Goal: Navigation & Orientation: Find specific page/section

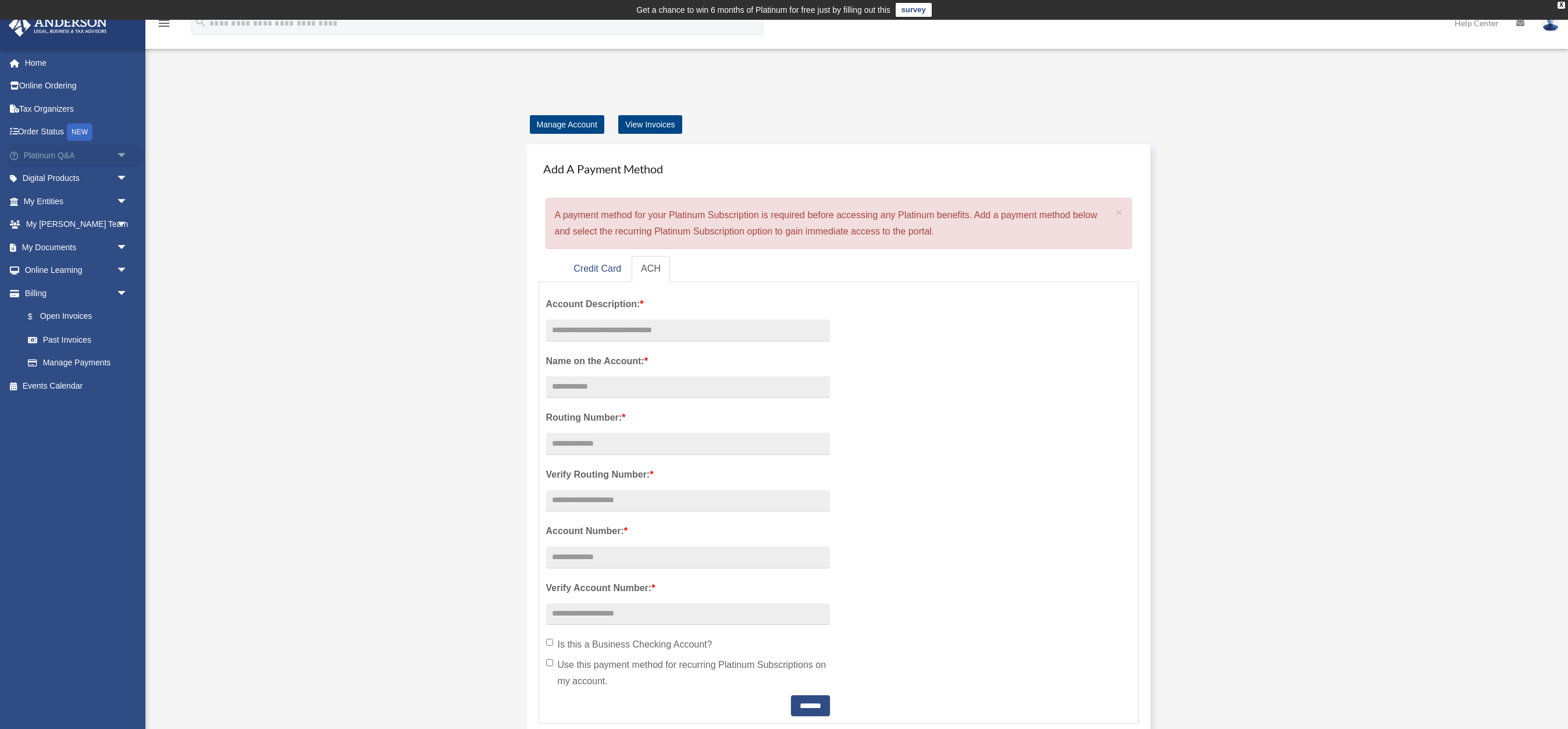
click at [58, 152] on link "Platinum Q&A arrow_drop_down" at bounding box center [77, 155] width 137 height 23
click at [123, 156] on span "arrow_drop_down" at bounding box center [128, 156] width 23 height 24
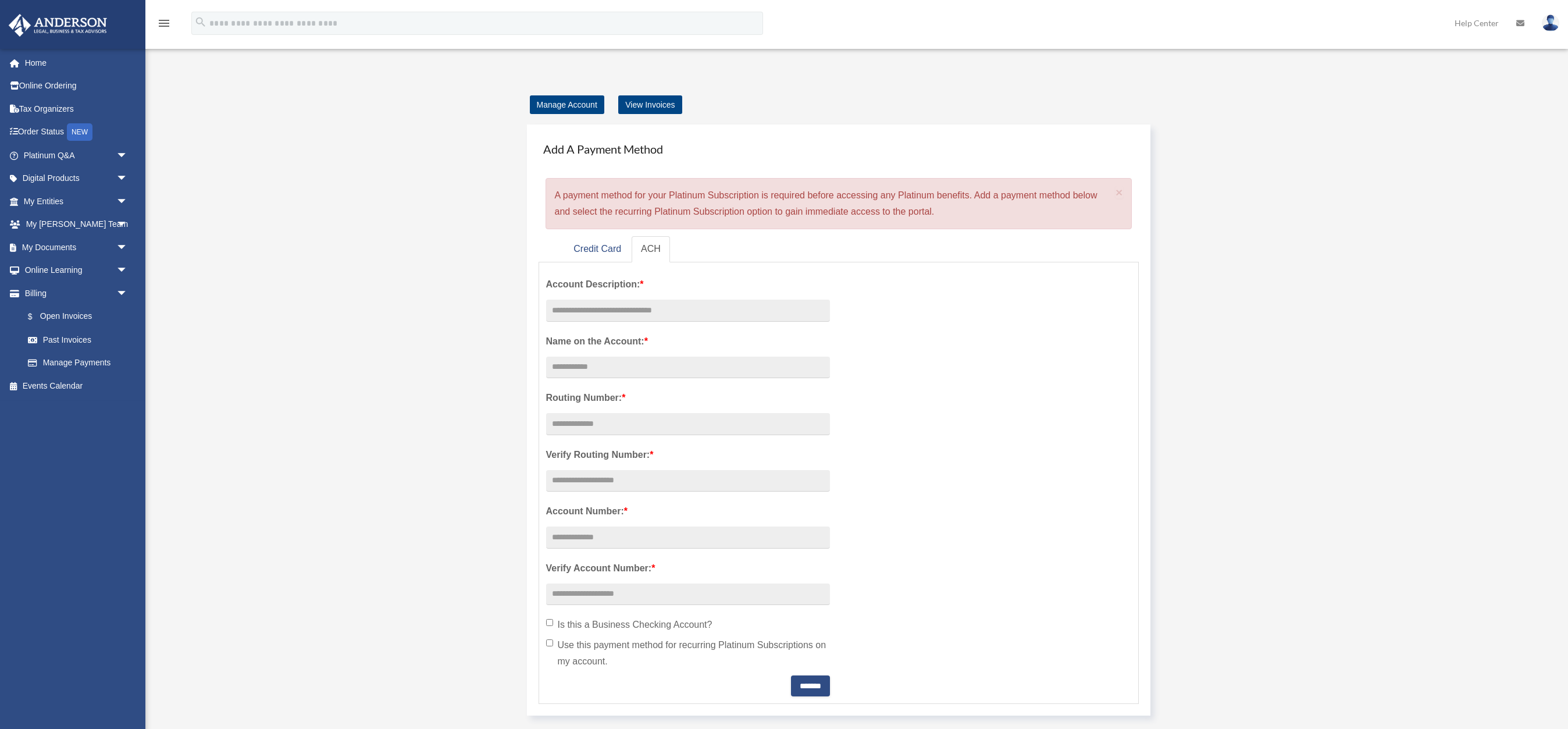
click at [121, 154] on span "arrow_drop_down" at bounding box center [128, 156] width 23 height 24
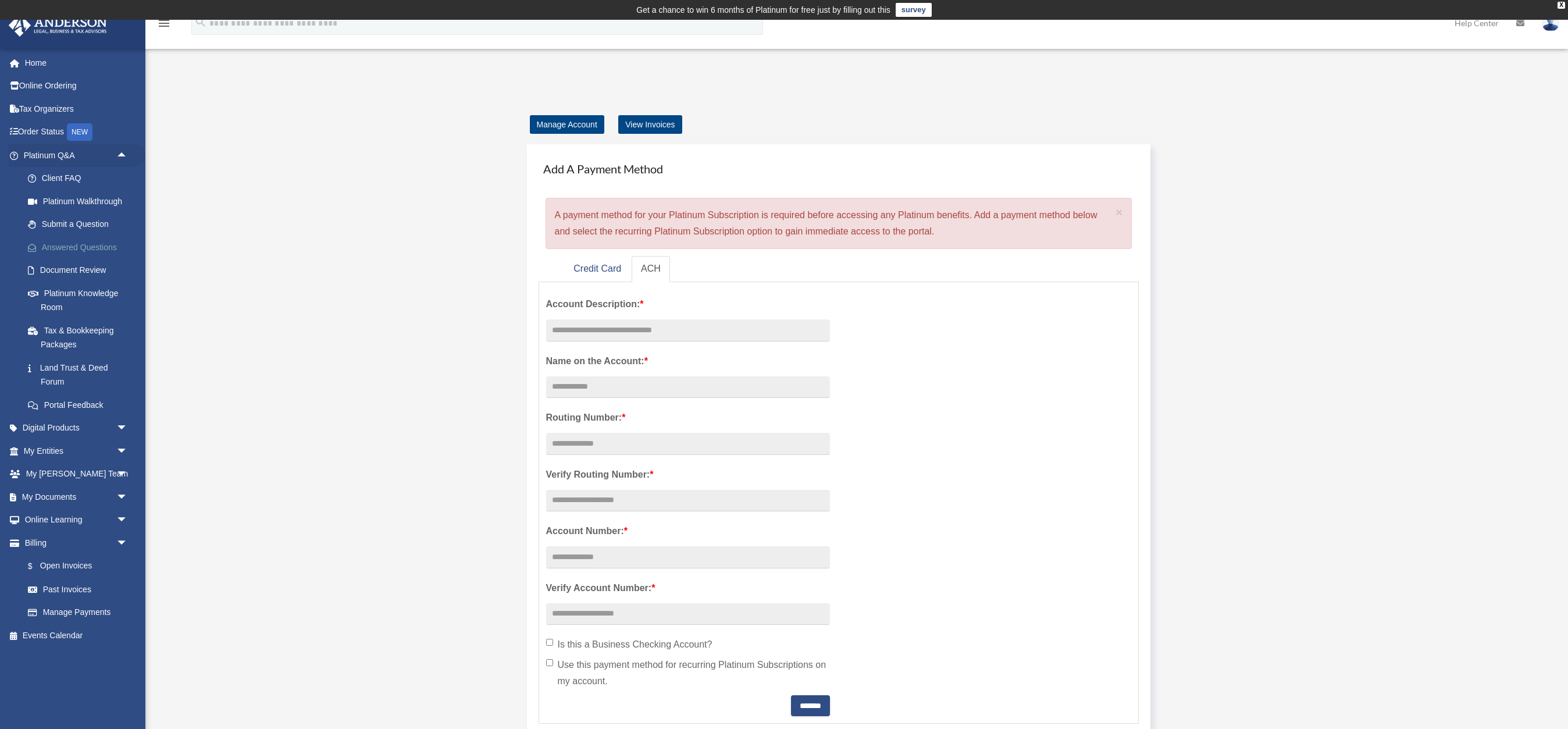
click at [97, 246] on link "Answered Questions" at bounding box center [80, 247] width 129 height 23
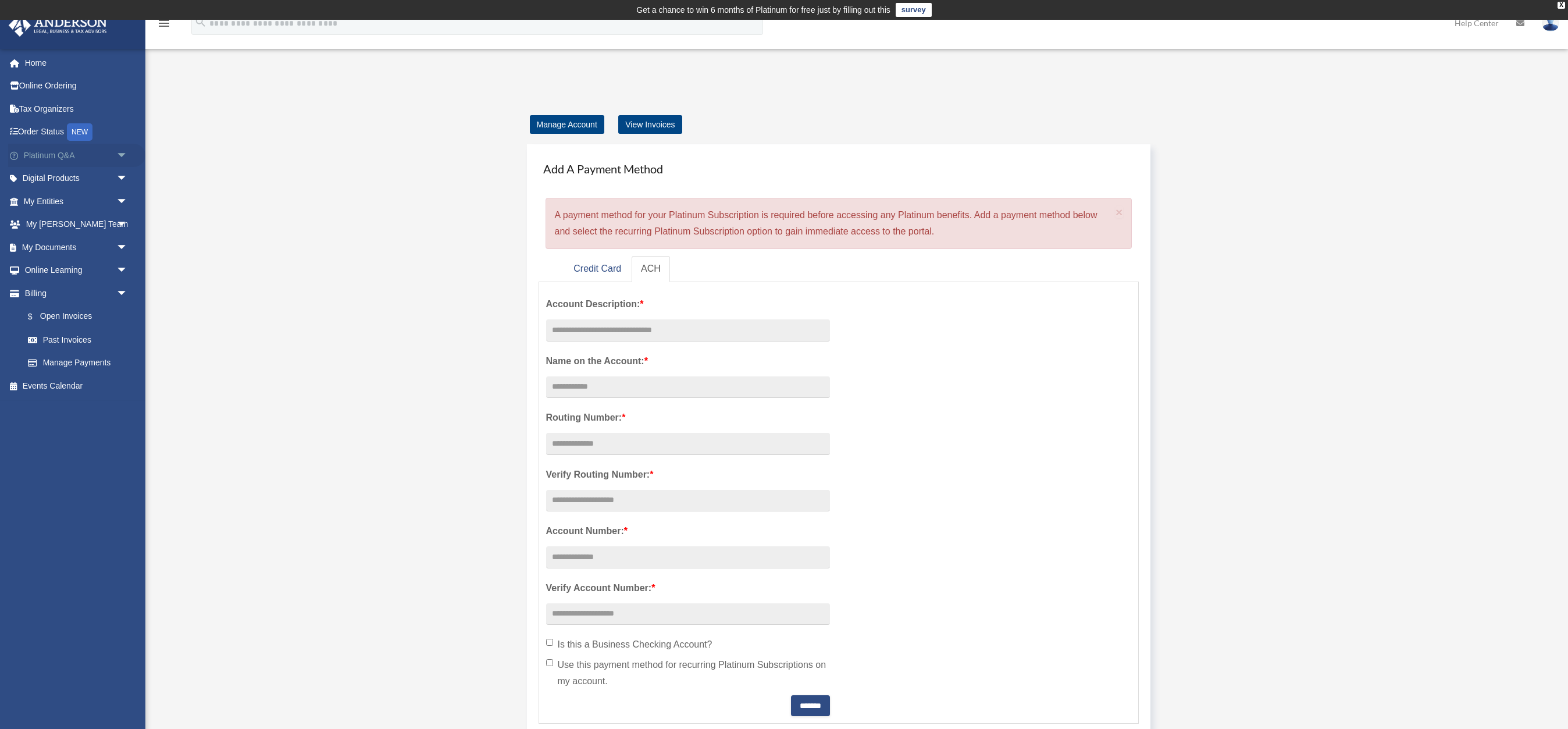
click at [65, 156] on link "Platinum Q&A arrow_drop_down" at bounding box center [77, 155] width 137 height 23
click at [121, 155] on span "arrow_drop_down" at bounding box center [128, 156] width 23 height 24
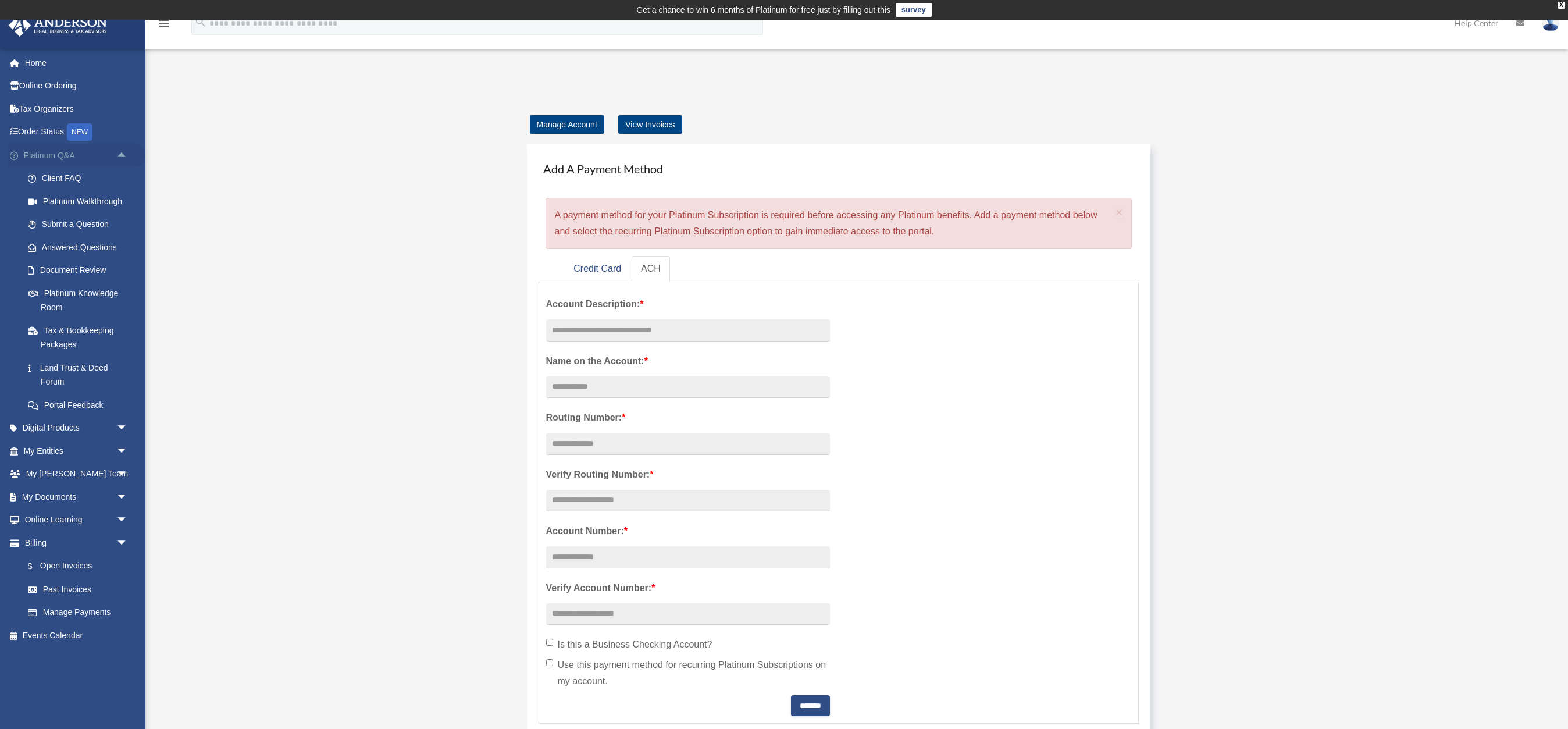
click at [120, 152] on span "arrow_drop_up" at bounding box center [128, 156] width 23 height 24
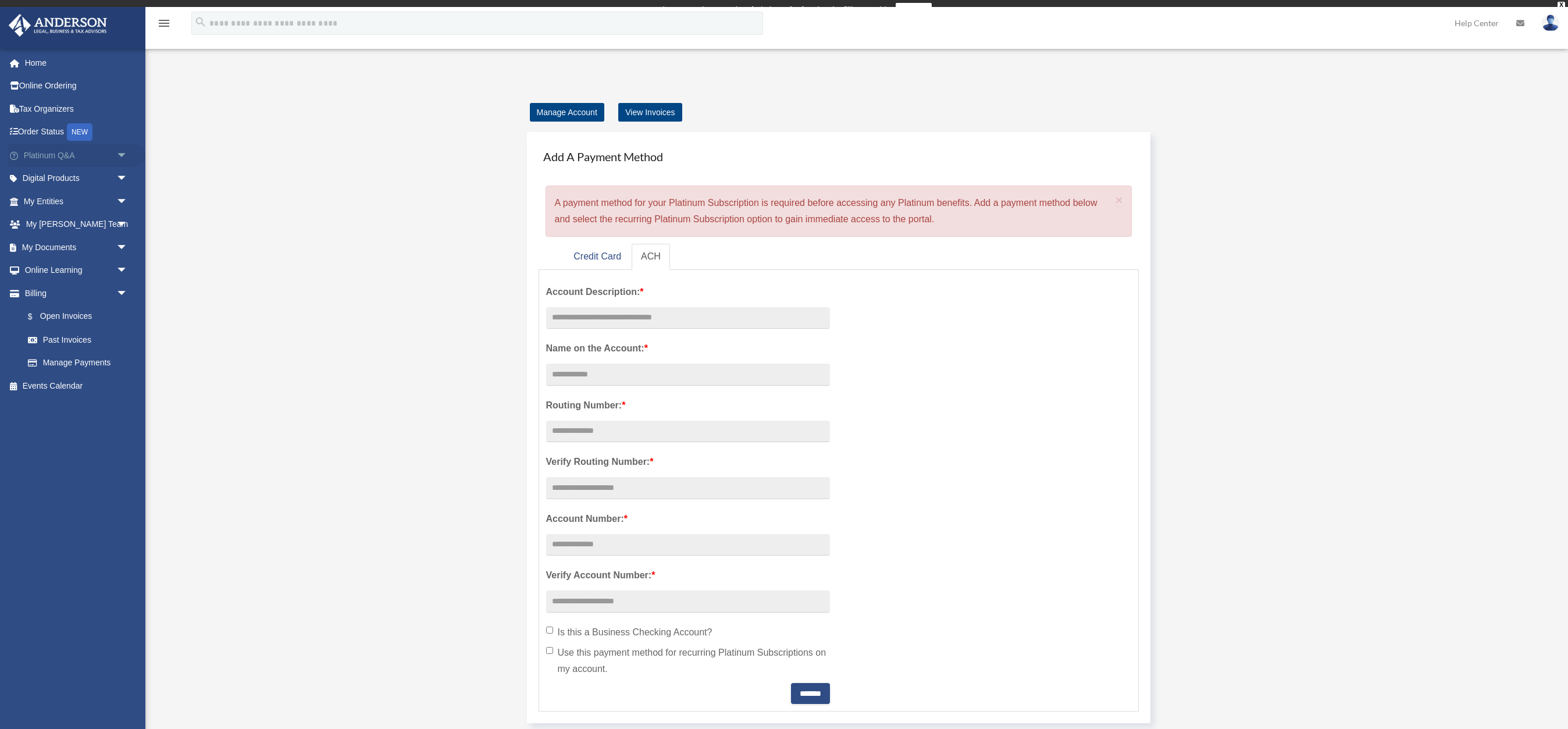
click at [121, 151] on span "arrow_drop_down" at bounding box center [128, 156] width 23 height 24
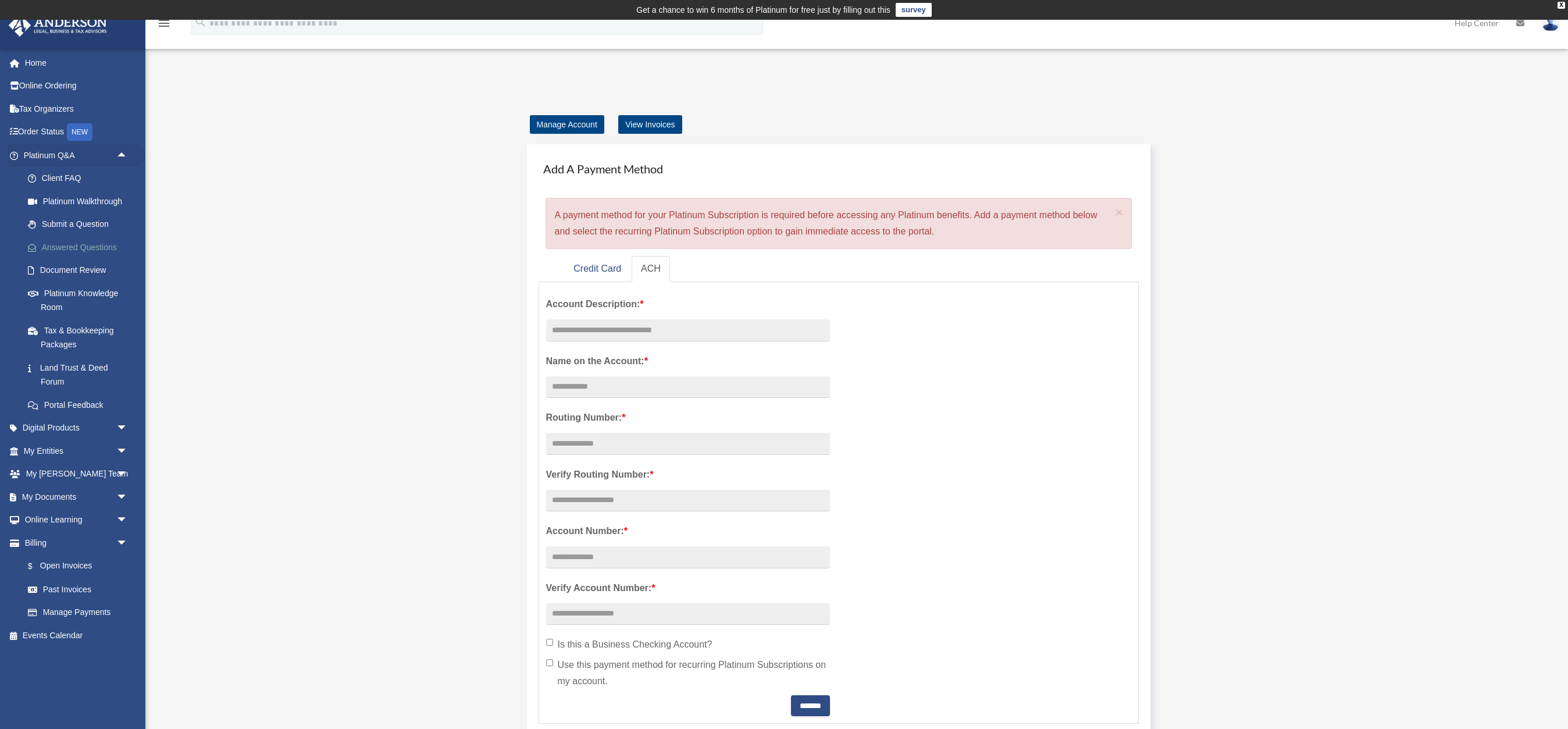
click at [79, 241] on link "Answered Questions" at bounding box center [80, 247] width 129 height 23
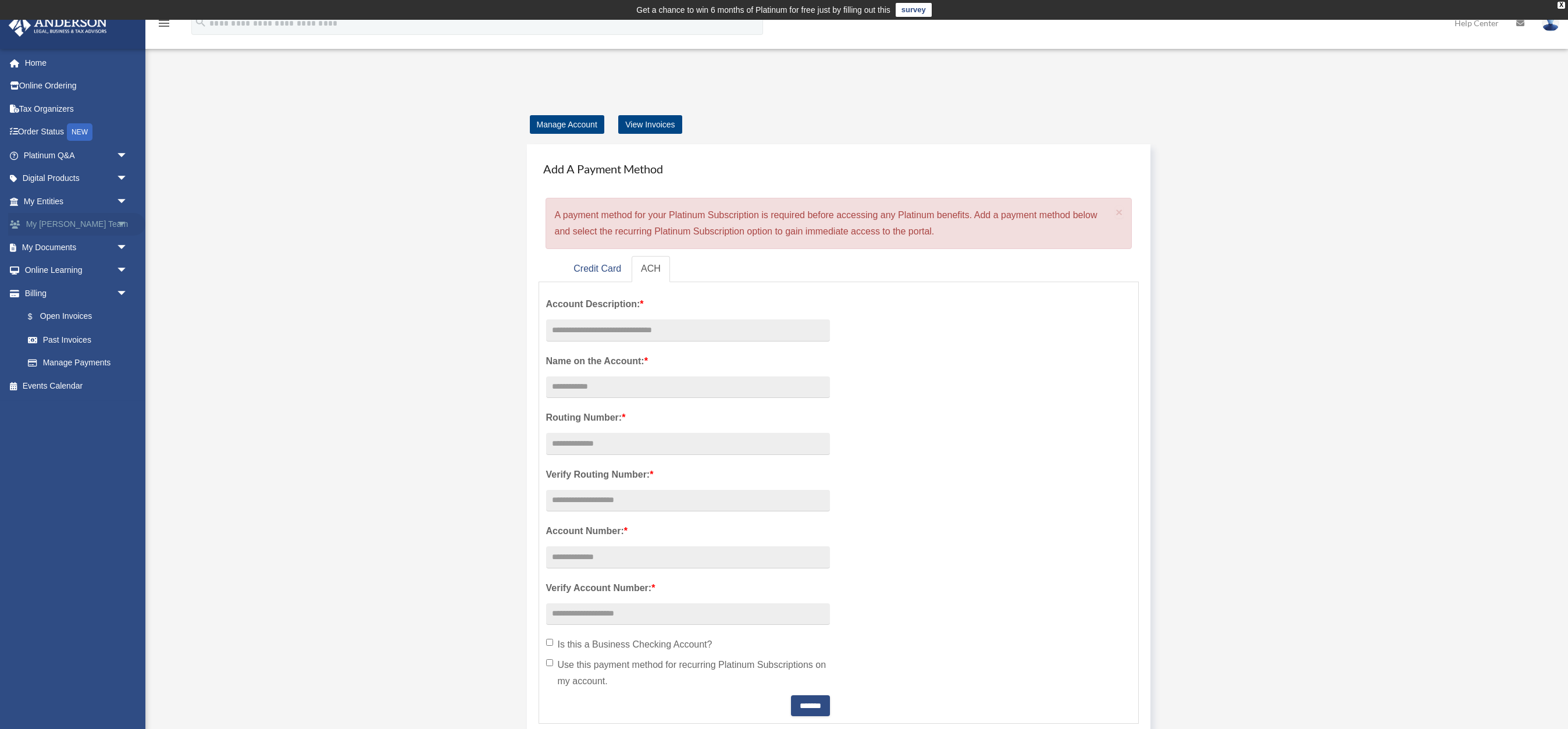
click at [121, 219] on span "arrow_drop_down" at bounding box center [128, 225] width 23 height 24
click at [97, 240] on link "My [PERSON_NAME] Team" at bounding box center [80, 254] width 129 height 37
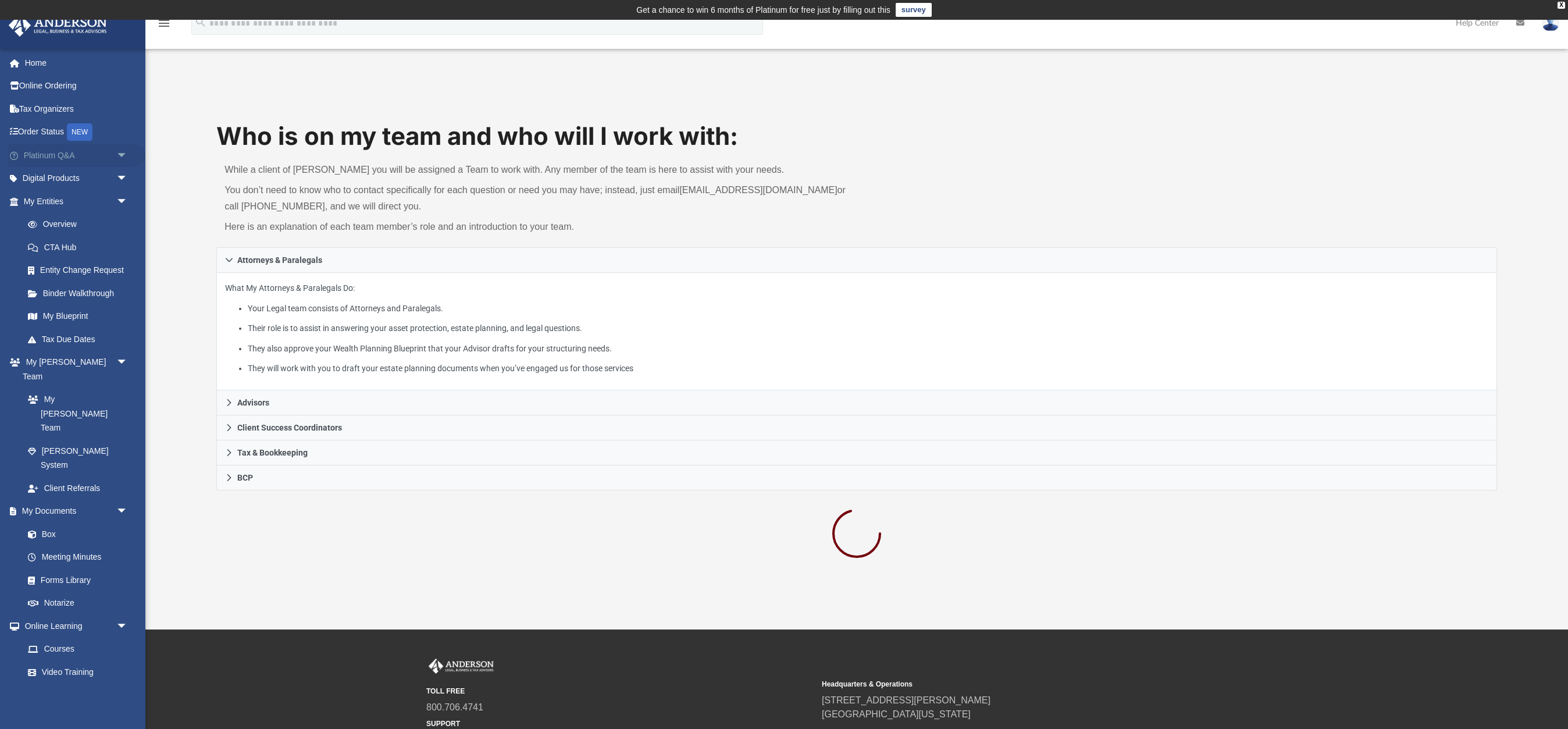
click at [126, 154] on span "arrow_drop_down" at bounding box center [128, 156] width 23 height 24
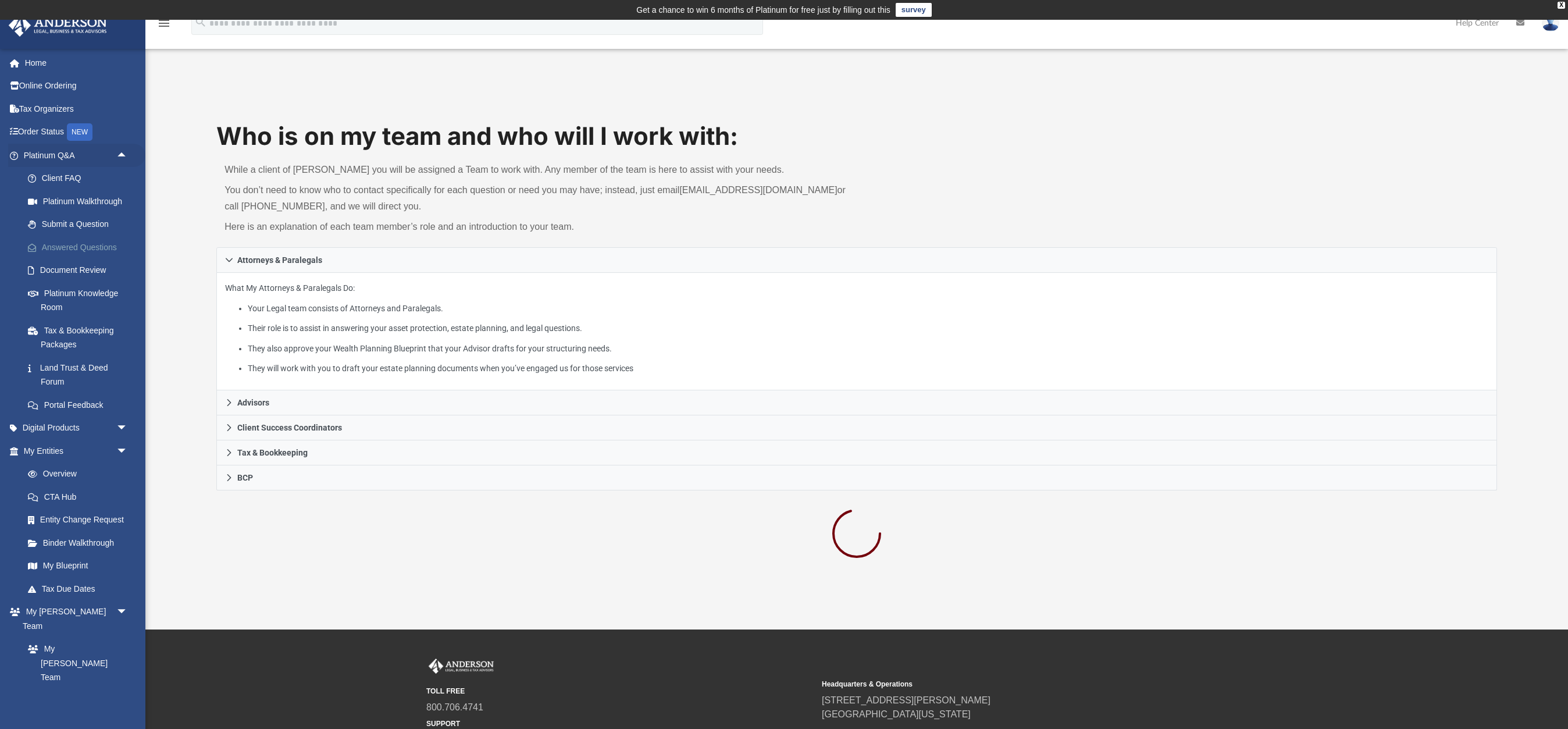
click at [77, 244] on link "Answered Questions" at bounding box center [80, 247] width 129 height 23
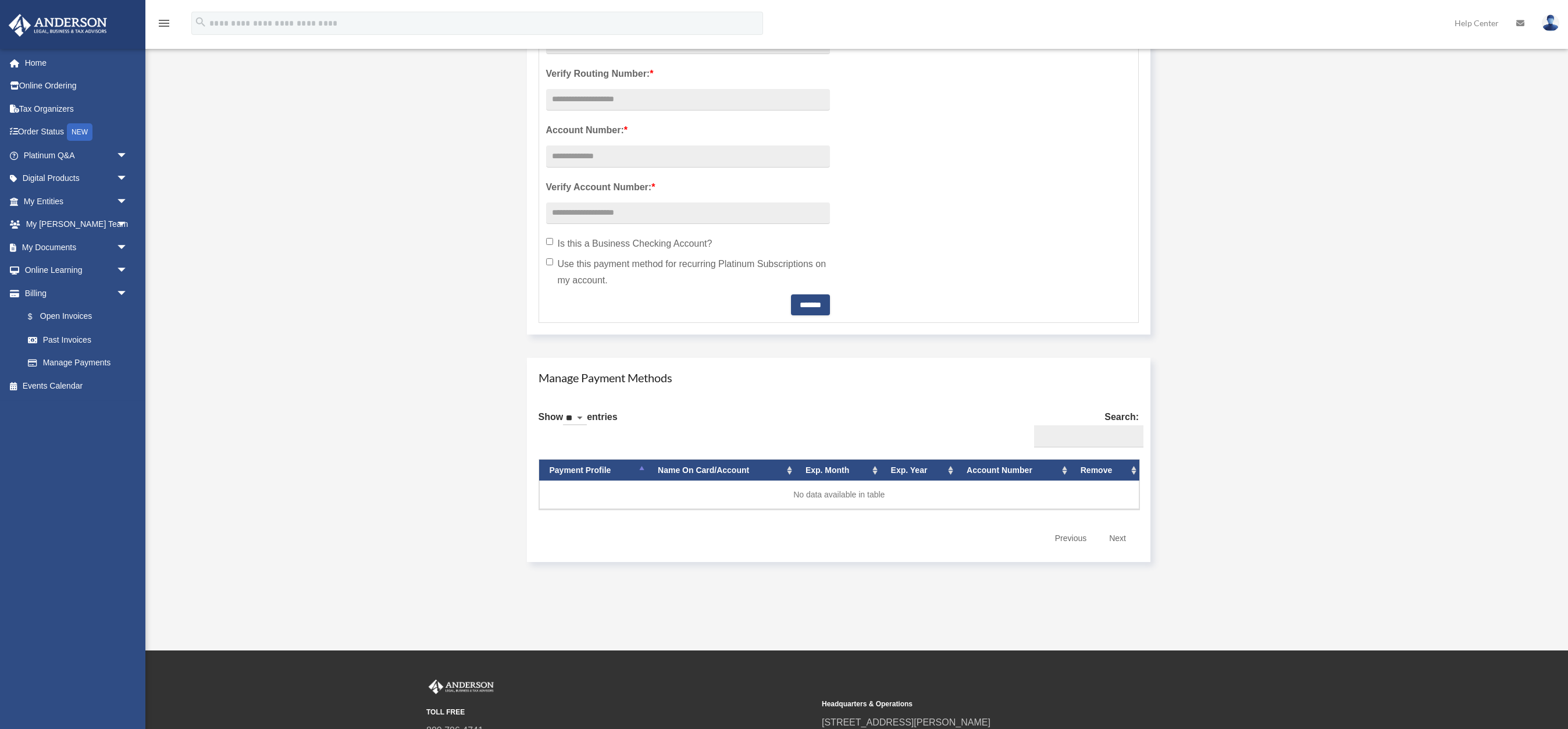
scroll to position [402, 0]
click at [1068, 537] on link "Previous" at bounding box center [1071, 538] width 49 height 24
select select "***"
click at [121, 221] on span "arrow_drop_down" at bounding box center [128, 225] width 23 height 24
click at [125, 155] on span "arrow_drop_down" at bounding box center [128, 156] width 23 height 24
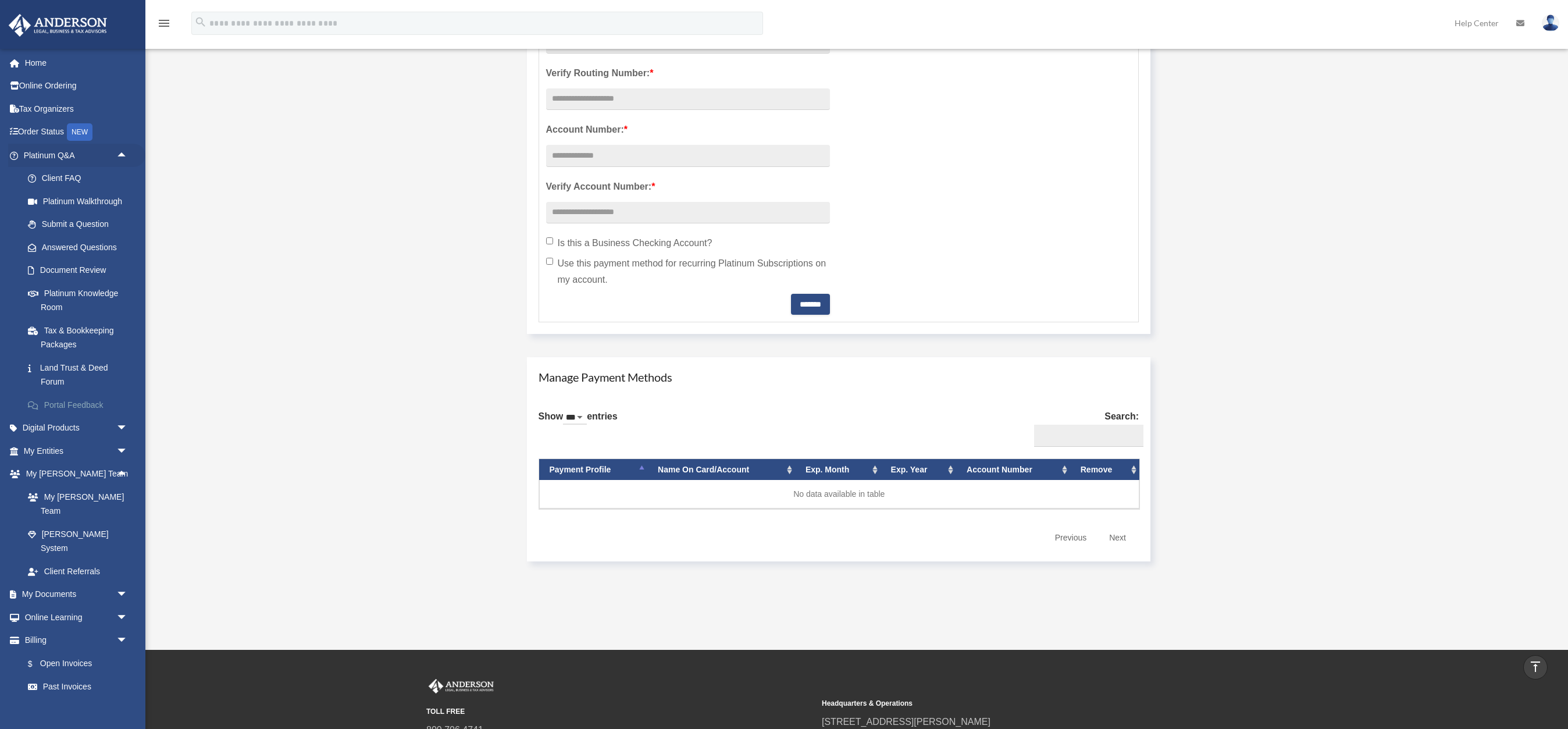
click at [73, 404] on link "Portal Feedback" at bounding box center [80, 404] width 129 height 23
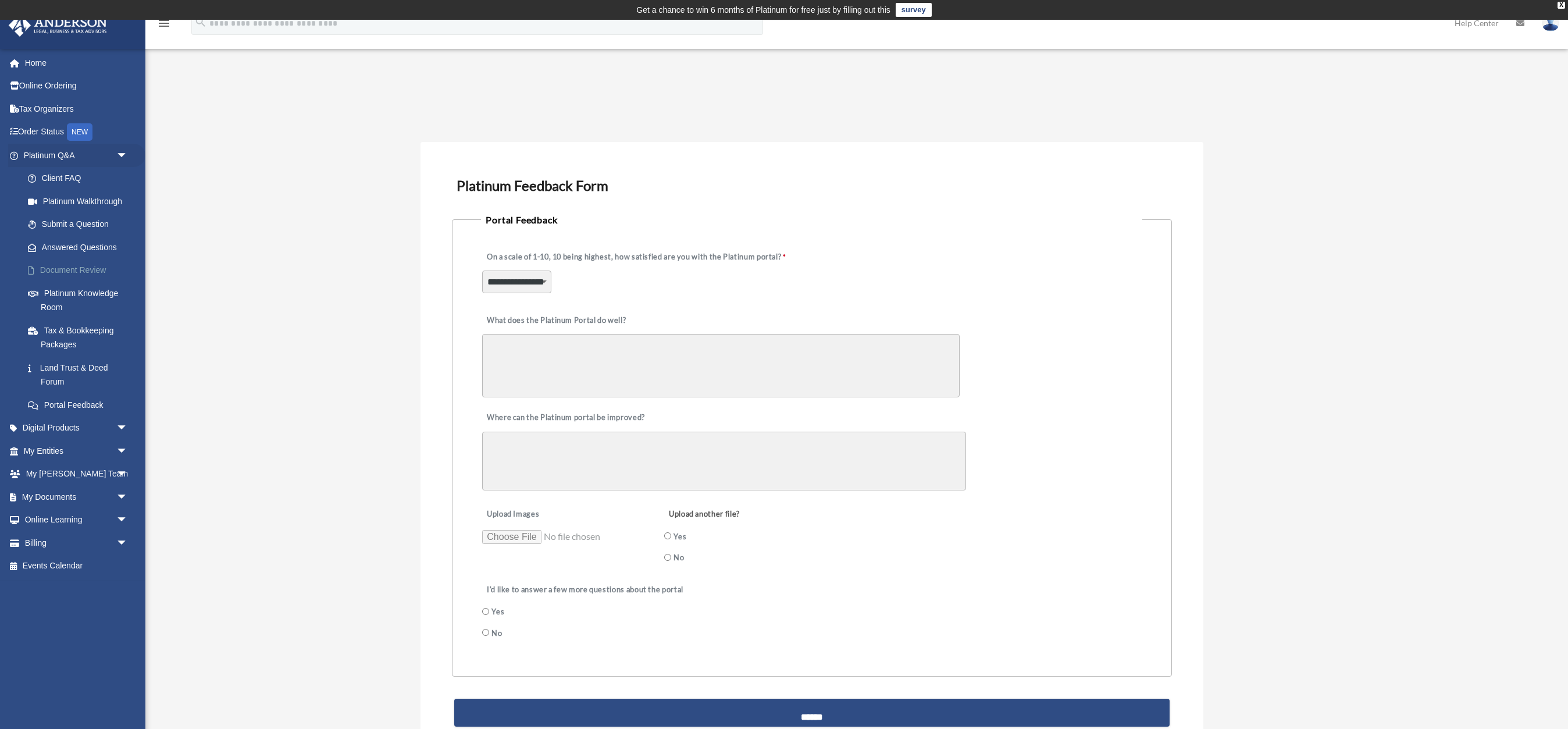
click at [75, 267] on link "Document Review" at bounding box center [80, 270] width 129 height 23
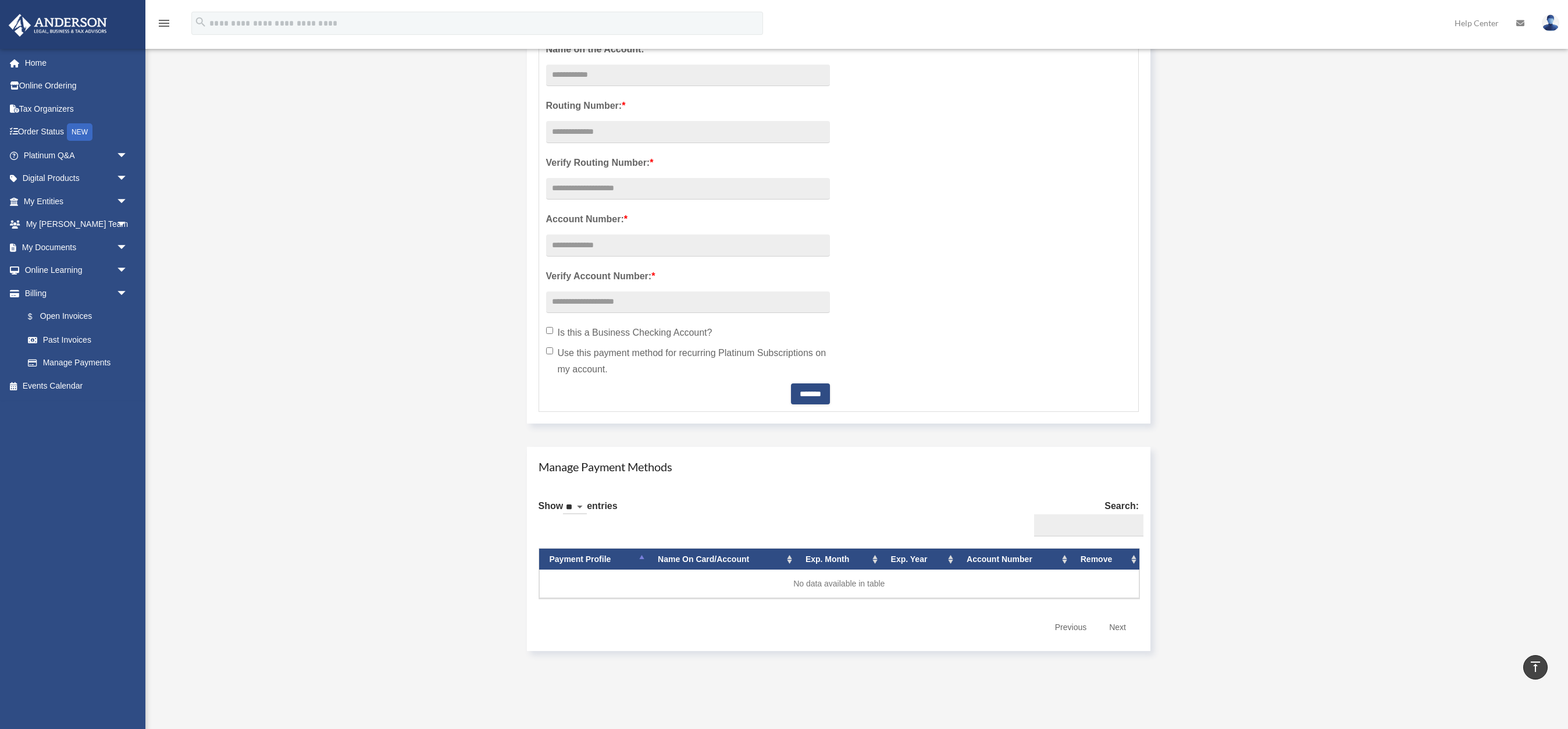
scroll to position [313, 0]
